Goal: Task Accomplishment & Management: Manage account settings

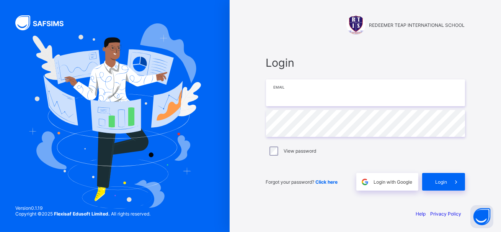
click at [311, 95] on input "email" at bounding box center [365, 92] width 199 height 27
type input "**********"
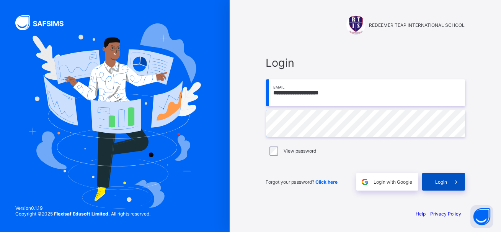
click at [439, 180] on span "Login" at bounding box center [442, 182] width 12 height 6
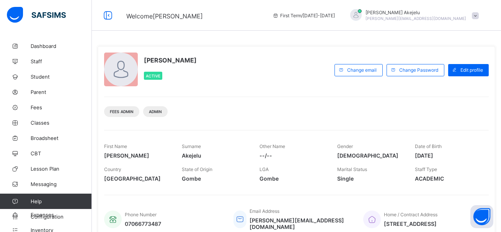
click at [229, 98] on div "Fees Admin Admin" at bounding box center [296, 109] width 385 height 24
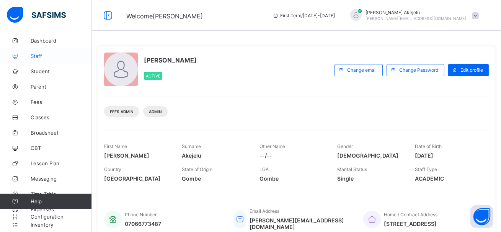
click at [44, 57] on span "Staff" at bounding box center [61, 56] width 61 height 6
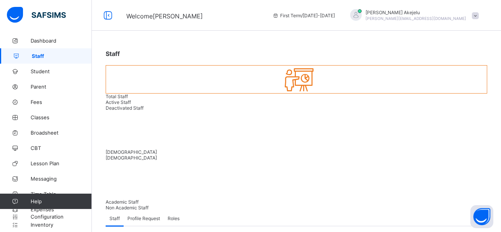
click at [175, 215] on span "Roles" at bounding box center [174, 218] width 12 height 6
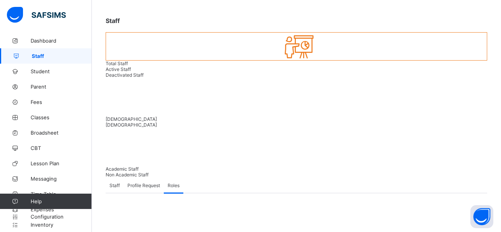
scroll to position [33, 0]
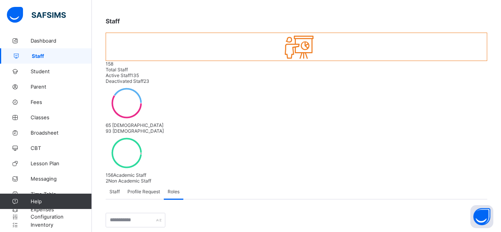
click at [262, 183] on div "Staff Profile Request Roles" at bounding box center [297, 191] width 382 height 16
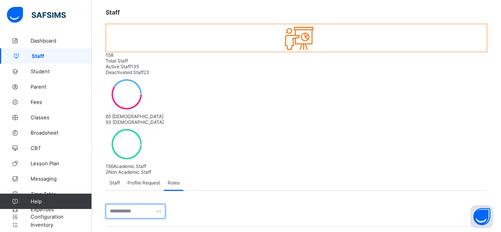
click at [147, 204] on input "text" at bounding box center [136, 211] width 60 height 15
type input "*********"
click at [149, 204] on input "*********" at bounding box center [136, 211] width 60 height 15
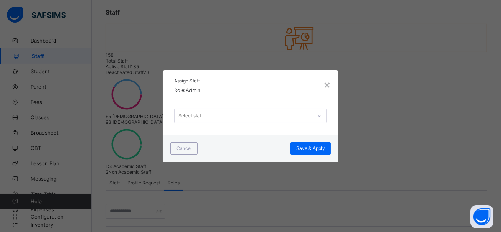
click at [245, 118] on div "Select staff" at bounding box center [243, 115] width 137 height 11
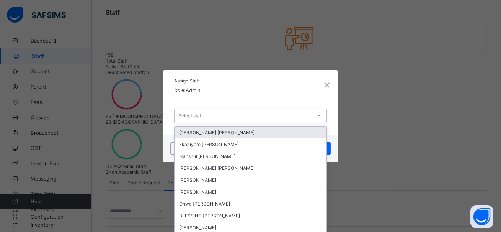
scroll to position [0, 0]
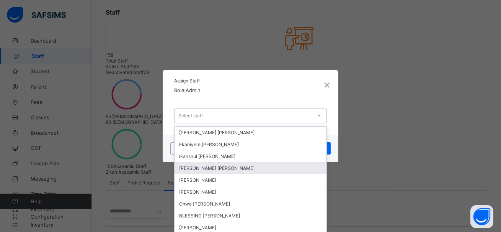
click at [231, 170] on div "[PERSON_NAME] [PERSON_NAME]" at bounding box center [251, 168] width 152 height 12
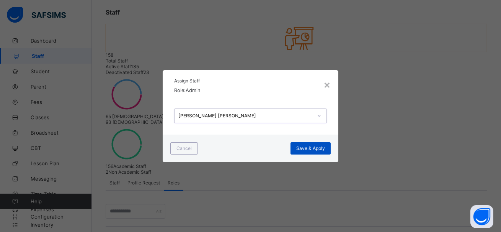
click at [305, 151] on span "Save & Apply" at bounding box center [310, 148] width 29 height 6
click at [327, 83] on div "×" at bounding box center [327, 84] width 7 height 13
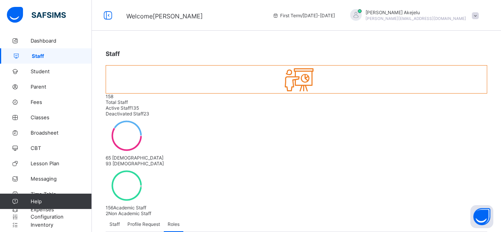
click at [120, 216] on div "Staff" at bounding box center [115, 223] width 18 height 15
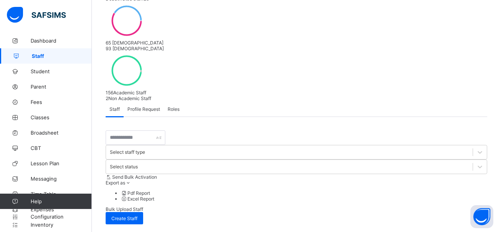
scroll to position [116, 0]
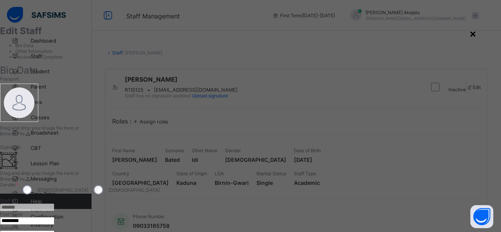
click at [476, 33] on div "×" at bounding box center [473, 33] width 7 height 13
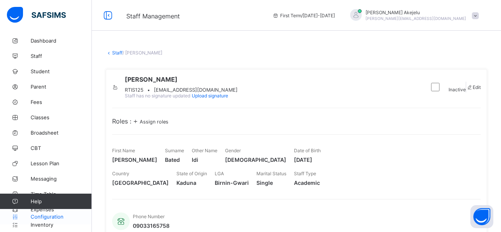
click at [48, 216] on span "Configuration" at bounding box center [61, 216] width 61 height 6
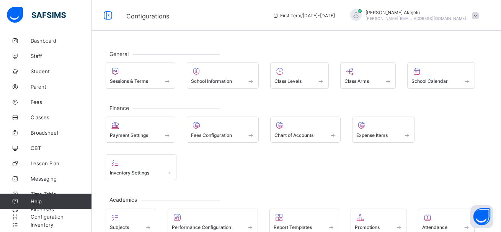
click at [231, 173] on div "Payment Settings Fees Configuration Chart of Accounts Expense Items Inventory S…" at bounding box center [297, 148] width 382 height 64
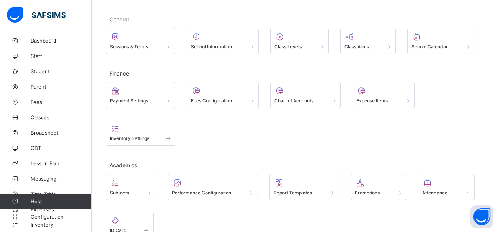
scroll to position [36, 0]
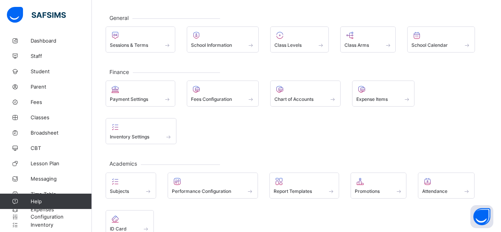
click at [204, 133] on div "Payment Settings Fees Configuration Chart of Accounts Expense Items Inventory S…" at bounding box center [297, 112] width 382 height 64
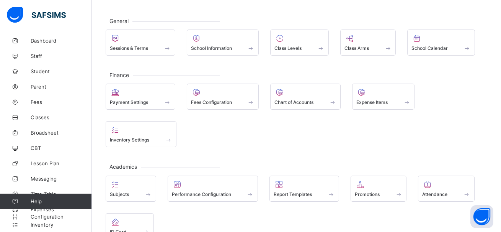
scroll to position [35, 0]
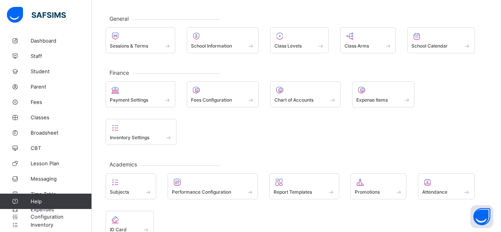
click at [250, 133] on div "Payment Settings Fees Configuration Chart of Accounts Expense Items Inventory S…" at bounding box center [297, 113] width 382 height 64
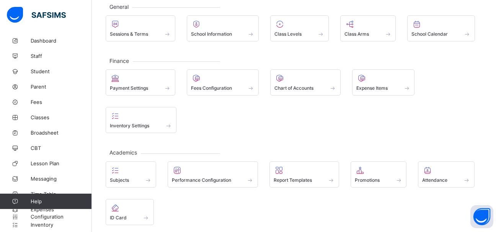
scroll to position [48, 0]
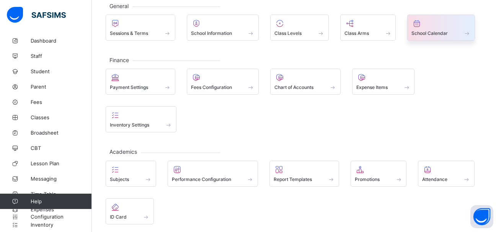
click at [444, 27] on div at bounding box center [441, 23] width 59 height 9
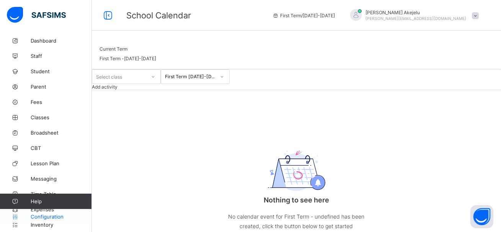
click at [45, 214] on span "Configuration" at bounding box center [61, 216] width 61 height 6
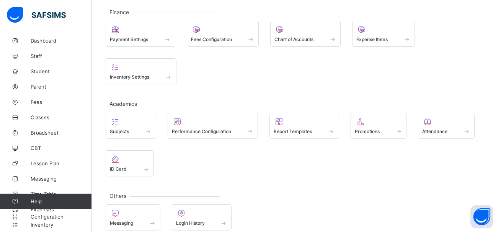
scroll to position [105, 0]
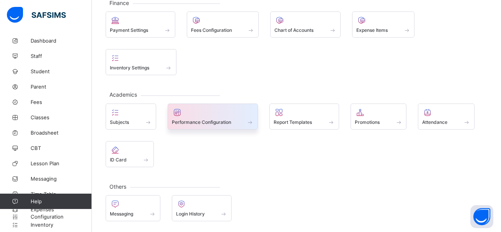
click at [202, 125] on div "Performance Configuration" at bounding box center [213, 116] width 91 height 26
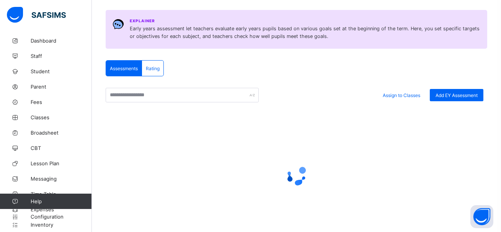
scroll to position [105, 0]
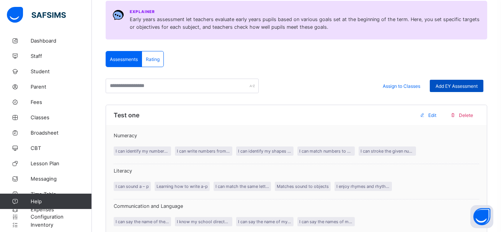
click at [457, 82] on div "Add EY Assessment" at bounding box center [457, 86] width 54 height 12
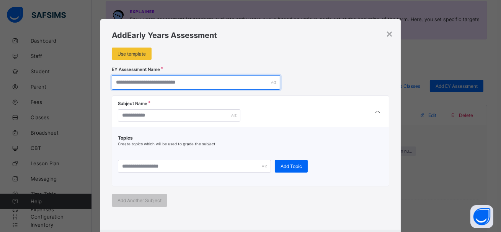
click at [165, 82] on input "text" at bounding box center [196, 82] width 169 height 15
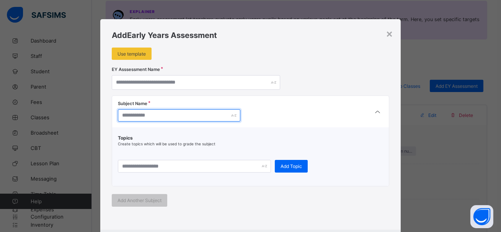
click at [174, 113] on input "text" at bounding box center [179, 115] width 123 height 12
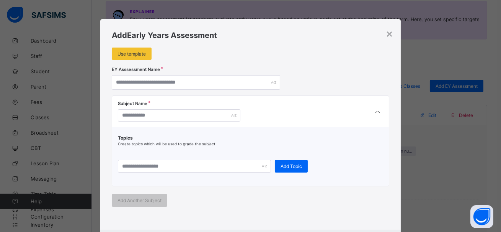
click at [187, 154] on span at bounding box center [250, 150] width 265 height 8
click at [390, 34] on div "×" at bounding box center [389, 33] width 7 height 13
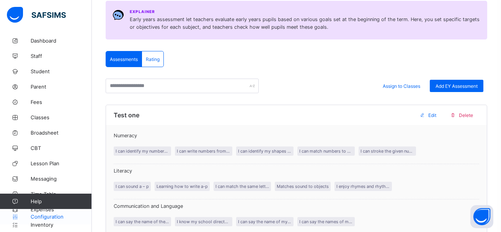
click at [46, 217] on span "Configuration" at bounding box center [61, 216] width 61 height 6
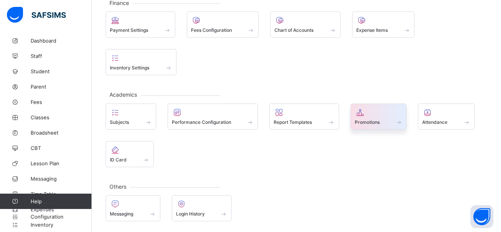
click at [358, 117] on span at bounding box center [379, 118] width 48 height 2
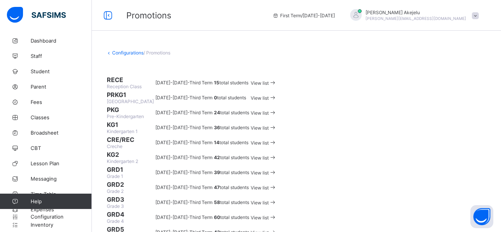
click at [277, 86] on div "View list" at bounding box center [264, 82] width 26 height 7
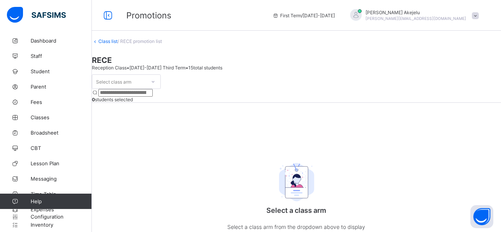
click at [115, 44] on link "Class list" at bounding box center [107, 41] width 19 height 6
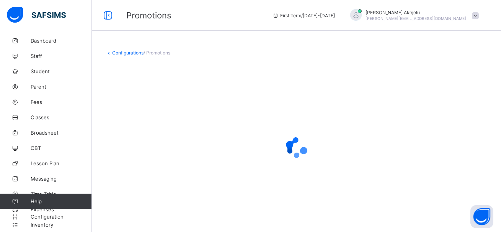
click at [115, 54] on link "Configurations" at bounding box center [127, 53] width 31 height 6
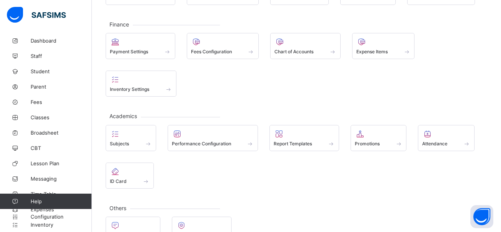
scroll to position [105, 0]
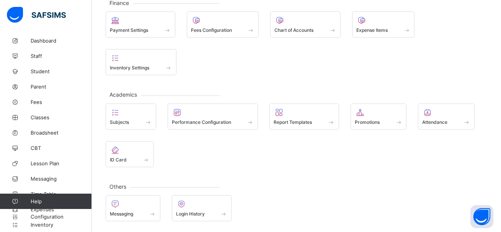
click at [228, 134] on div "Subjects Performance Configuration Report Templates Promotions Attendance ID Ca…" at bounding box center [297, 135] width 382 height 64
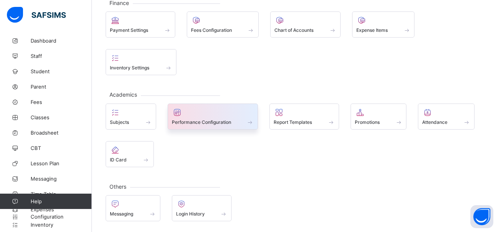
click at [200, 117] on span at bounding box center [213, 118] width 82 height 2
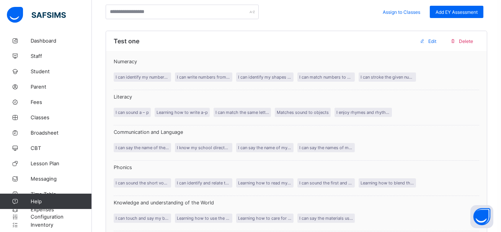
scroll to position [23, 0]
